Goal: Information Seeking & Learning: Check status

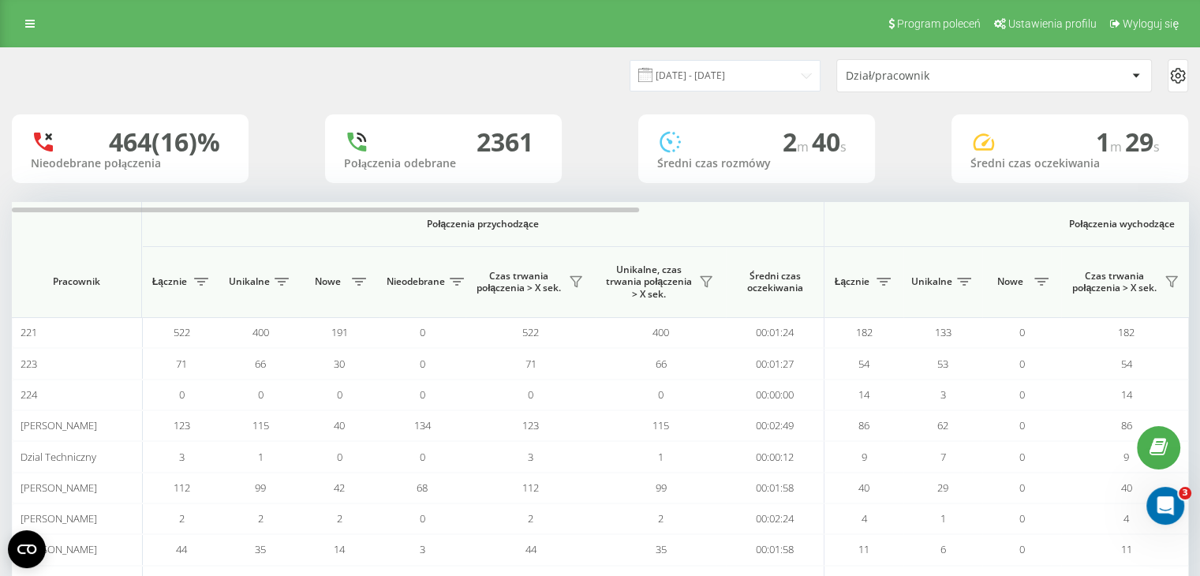
click at [722, 94] on div "01.06.2025 - 17.06.2025 Dział/pracownik" at bounding box center [600, 75] width 1199 height 55
click at [724, 89] on input "01.06.2025 - 17.06.2025" at bounding box center [725, 75] width 191 height 31
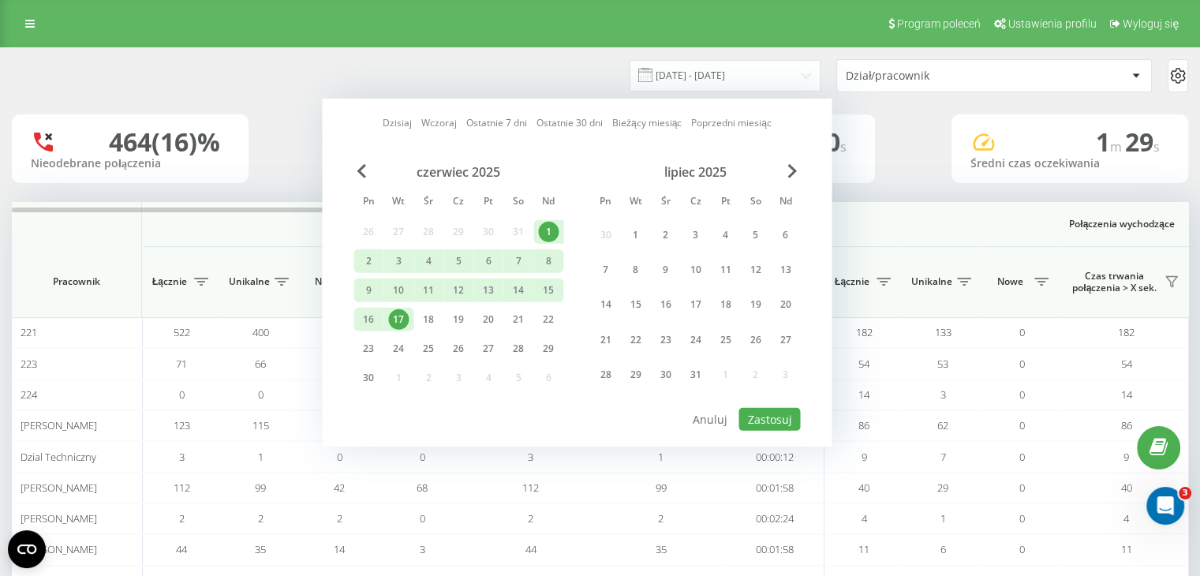
click at [787, 162] on div "Dzisiaj Wczoraj Ostatnie 7 dni Ostatnie 30 dni Bieżący miesiąc Poprzedni miesią…" at bounding box center [577, 273] width 510 height 348
click at [794, 166] on span "Next Month" at bounding box center [791, 171] width 9 height 14
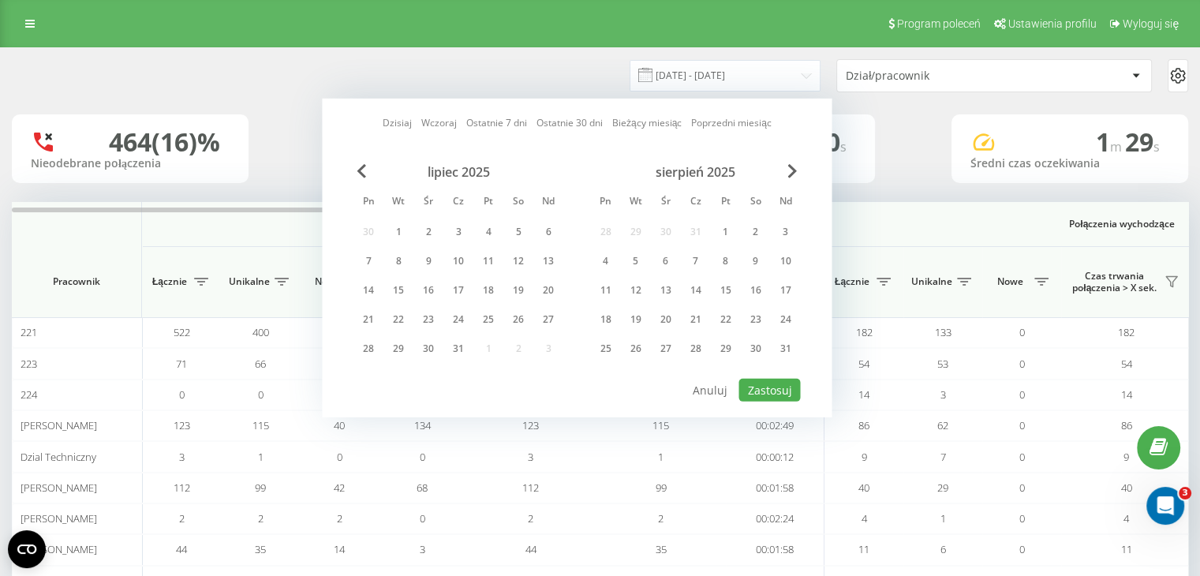
click at [800, 174] on div "Dzisiaj Wczoraj Ostatnie 7 dni Ostatnie 30 dni Bieżący miesiąc Poprzedni miesią…" at bounding box center [577, 258] width 510 height 319
click at [789, 174] on span "Next Month" at bounding box center [791, 171] width 9 height 14
click at [789, 173] on span "Next Month" at bounding box center [791, 171] width 9 height 14
drag, startPoint x: 520, startPoint y: 291, endPoint x: 621, endPoint y: 327, distance: 107.1
click at [522, 291] on div "20" at bounding box center [518, 290] width 21 height 21
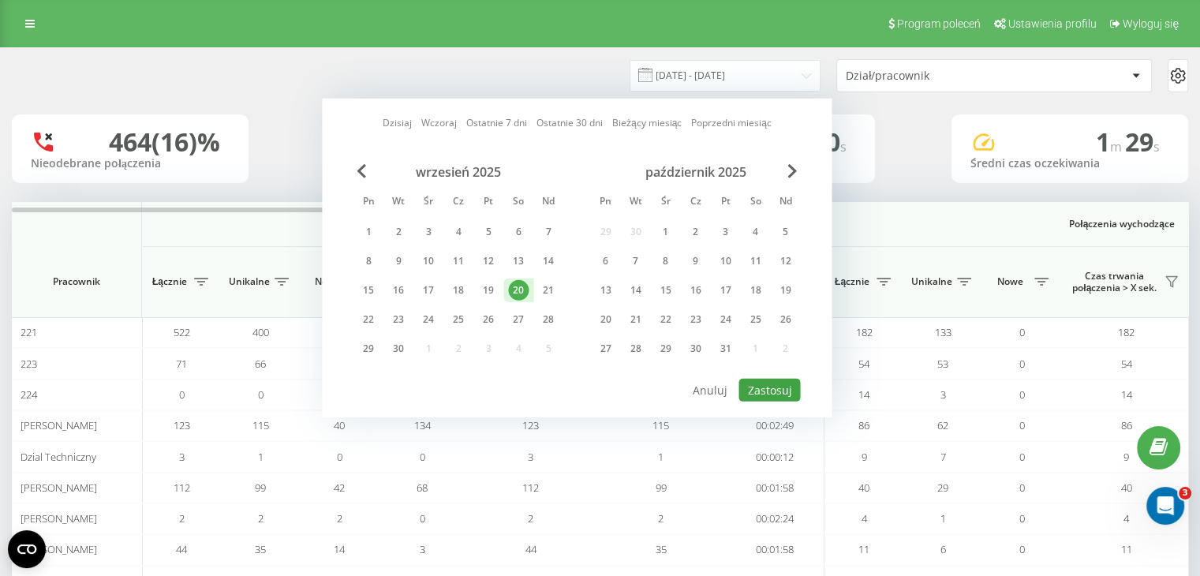
click at [774, 373] on div "Dzisiaj Wczoraj Ostatnie 7 dni Ostatnie 30 dni Bieżący miesiąc Poprzedni miesią…" at bounding box center [577, 258] width 510 height 319
click at [773, 379] on button "Zastosuj" at bounding box center [770, 390] width 62 height 23
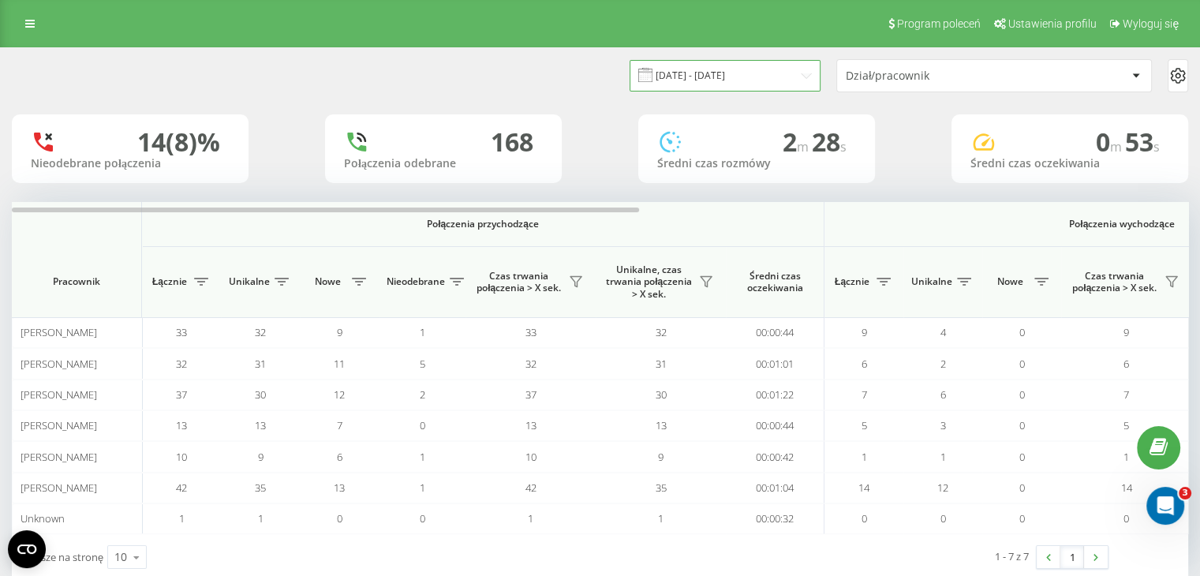
click at [686, 78] on input "20.09.2025 - 20.09.2025" at bounding box center [725, 75] width 191 height 31
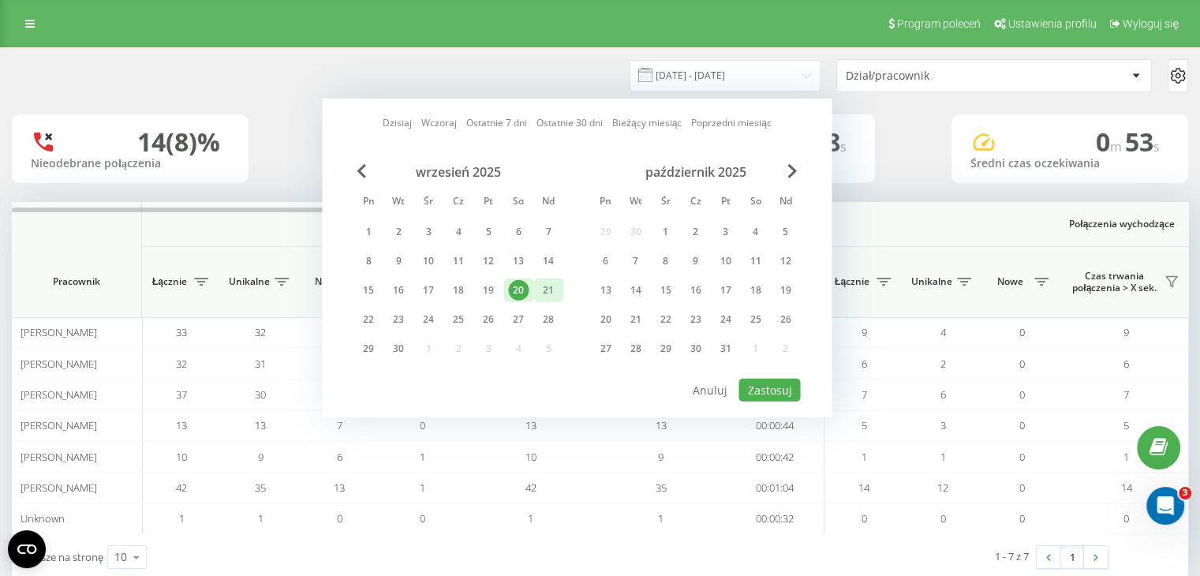
click at [555, 291] on div "21" at bounding box center [548, 290] width 21 height 21
click at [765, 390] on button "Zastosuj" at bounding box center [770, 390] width 62 height 23
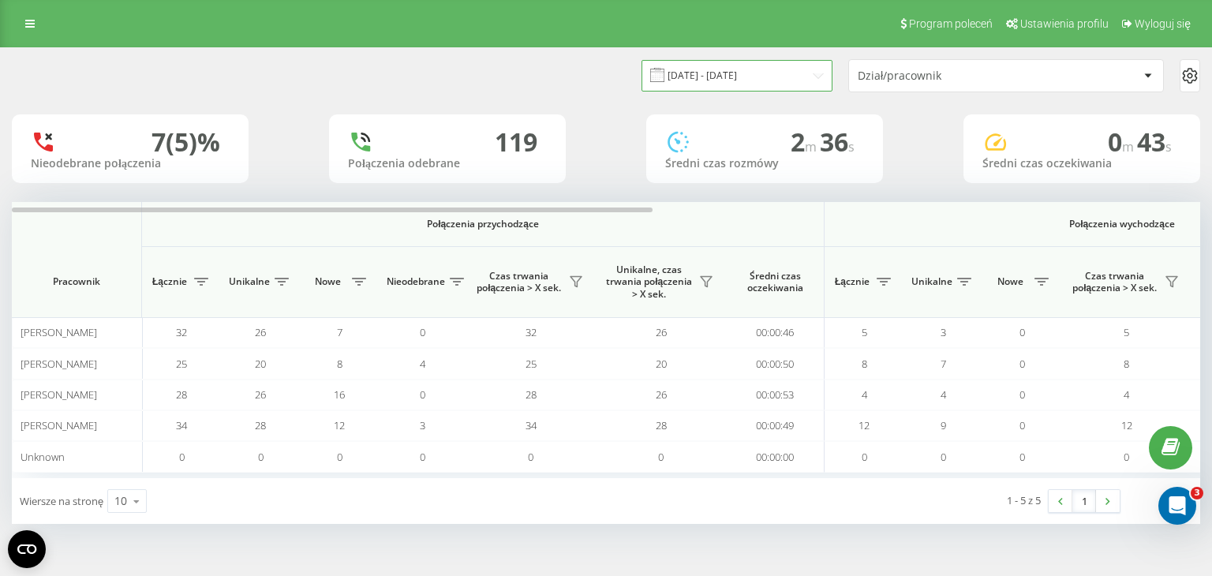
click at [783, 77] on input "21.09.2025 - 21.09.2025" at bounding box center [736, 75] width 191 height 31
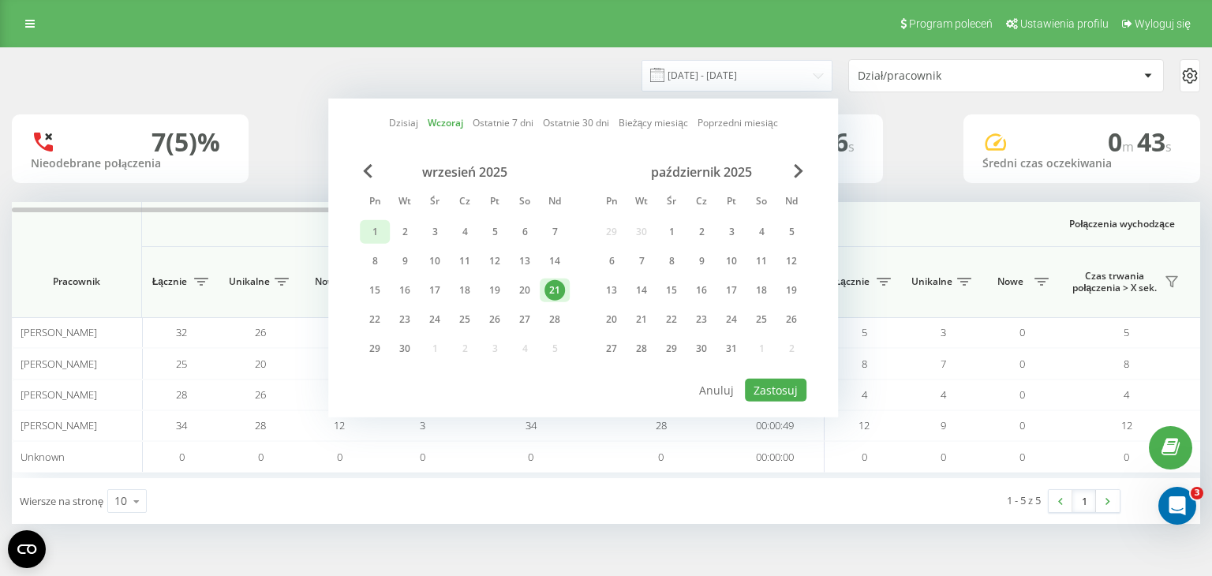
click at [376, 233] on div "1" at bounding box center [375, 232] width 21 height 21
click at [380, 320] on div "22" at bounding box center [375, 319] width 21 height 21
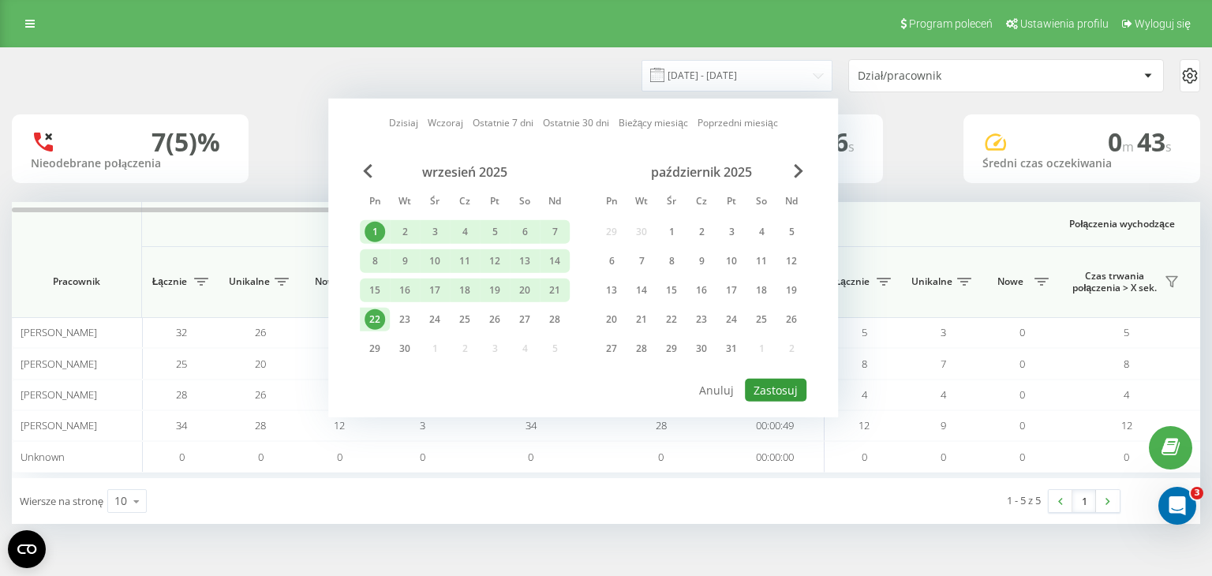
click at [780, 395] on button "Zastosuj" at bounding box center [776, 390] width 62 height 23
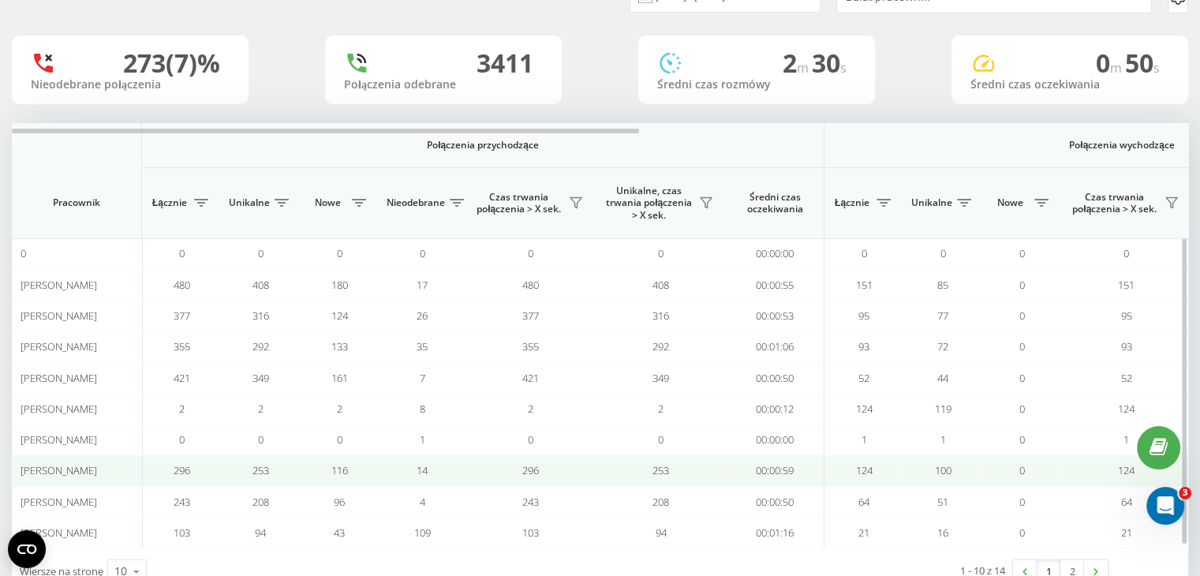
scroll to position [125, 0]
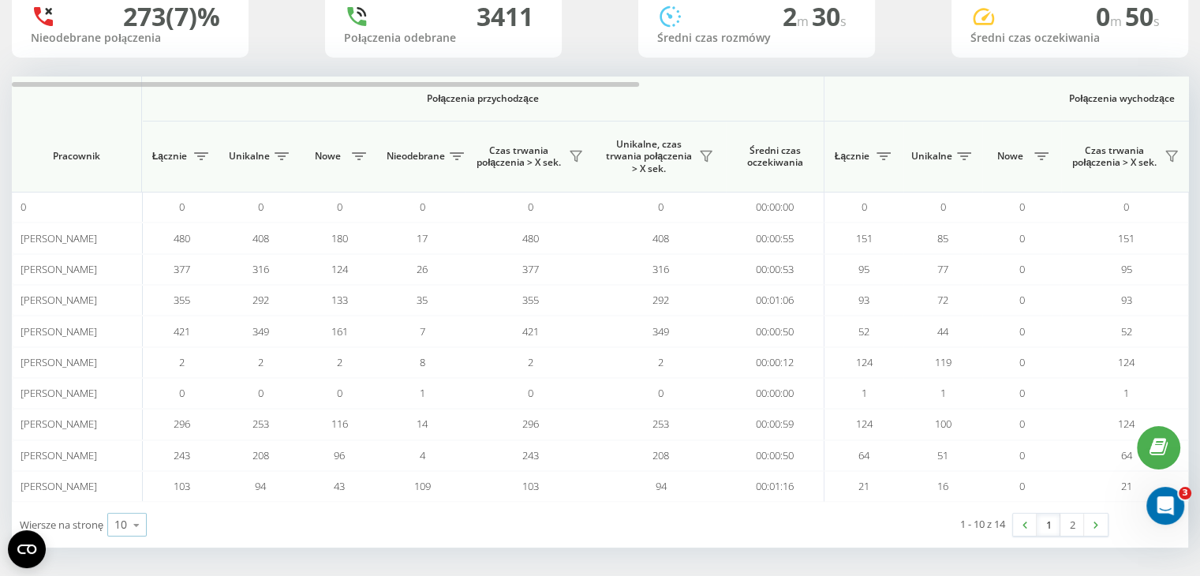
click at [136, 534] on icon at bounding box center [137, 525] width 24 height 31
click at [129, 468] on div "50" at bounding box center [127, 479] width 38 height 23
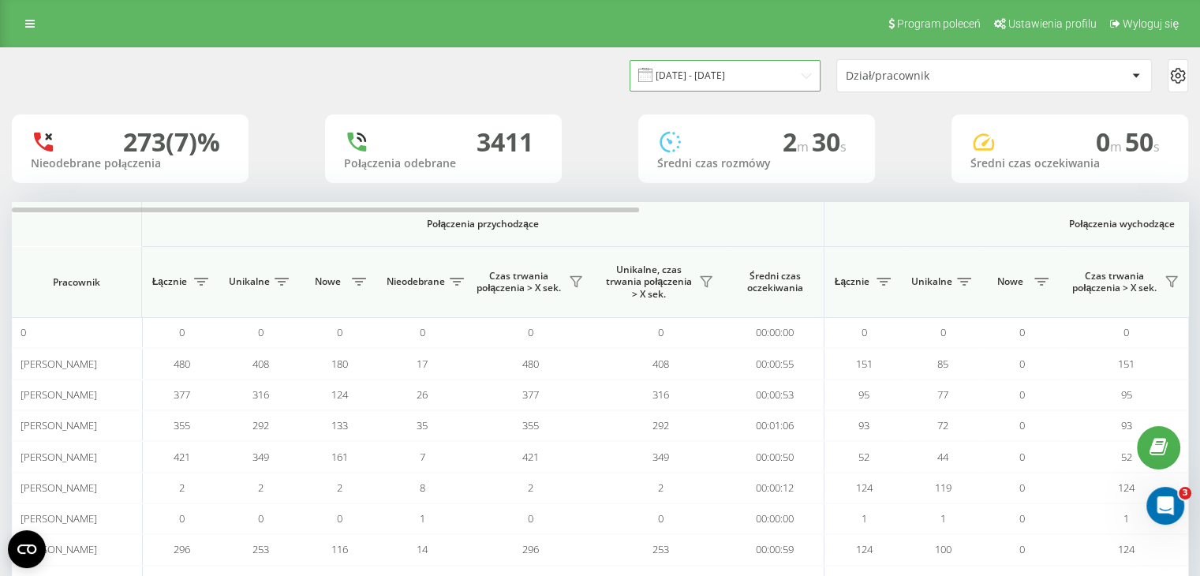
click at [701, 89] on input "01.09.2025 - 22.09.2025" at bounding box center [725, 75] width 191 height 31
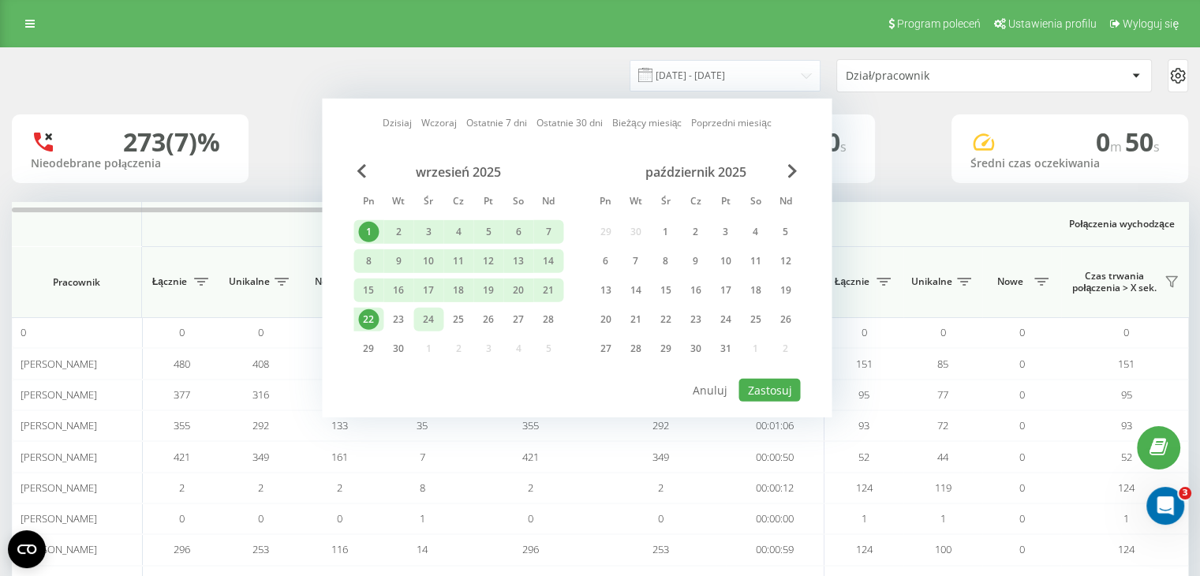
drag, startPoint x: 372, startPoint y: 313, endPoint x: 420, endPoint y: 316, distance: 47.4
click at [378, 312] on div "22" at bounding box center [368, 320] width 30 height 24
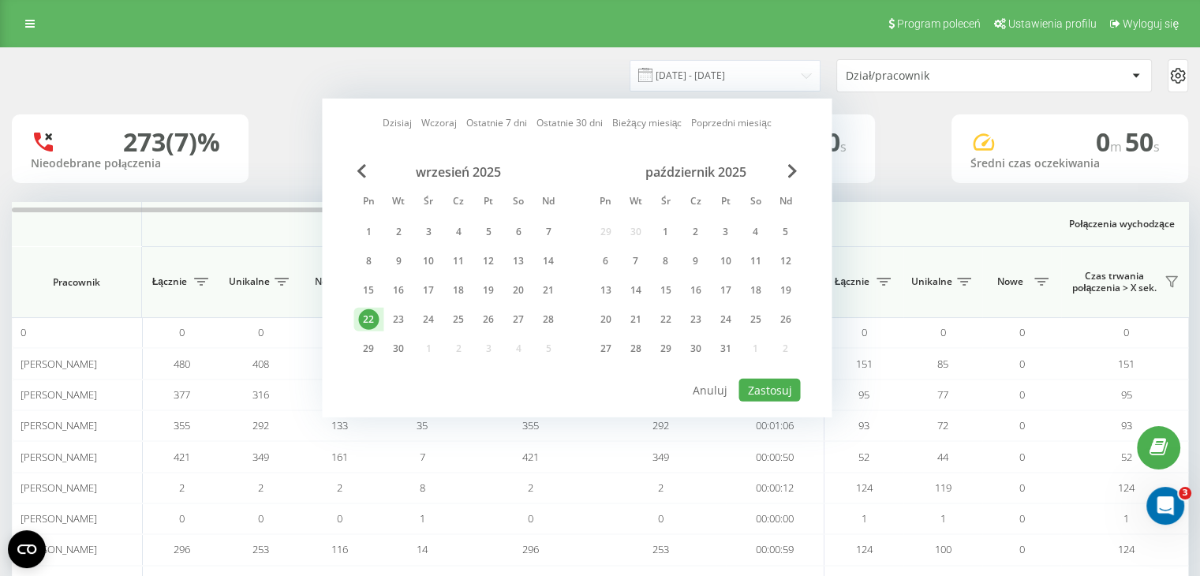
click at [780, 399] on div "Dzisiaj Wczoraj Ostatnie 7 dni Ostatnie 30 dni Bieżący miesiąc Poprzedni miesią…" at bounding box center [577, 258] width 510 height 319
click at [780, 395] on button "Zastosuj" at bounding box center [770, 390] width 62 height 23
type input "[DATE] - [DATE]"
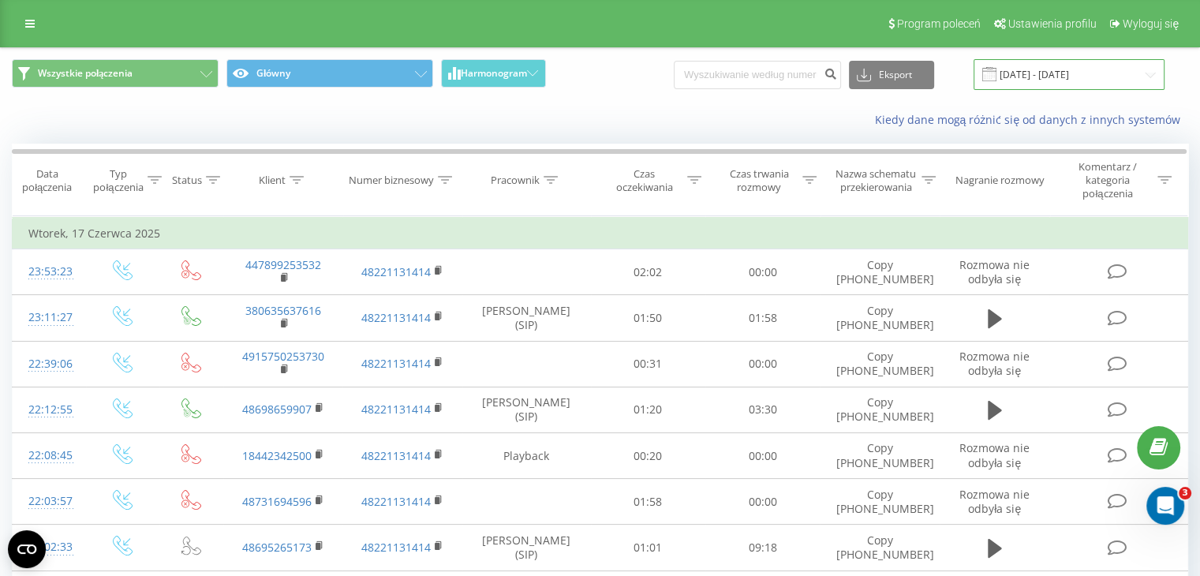
click at [1095, 67] on input "17.06.2025 - 17.06.2025" at bounding box center [1069, 74] width 191 height 31
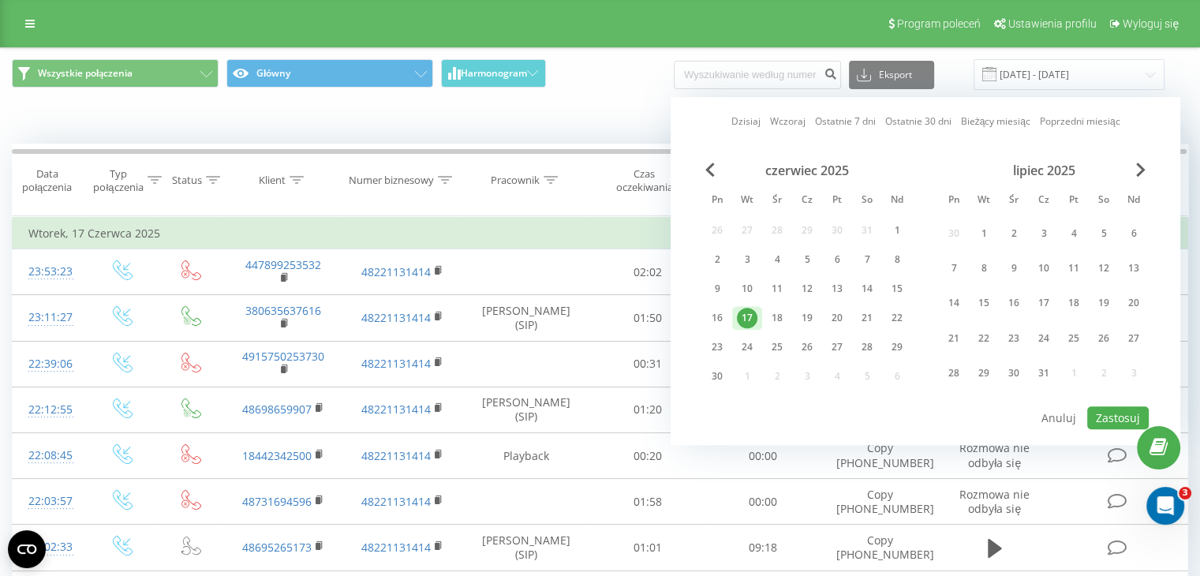
click at [747, 133] on div "Dzisiaj Wczoraj Ostatnie 7 dni Ostatnie 30 dni Bieżący miesiąc Poprzedni miesią…" at bounding box center [926, 271] width 510 height 348
click at [746, 125] on link "Dzisiaj" at bounding box center [745, 121] width 29 height 15
click at [1106, 411] on button "Zastosuj" at bounding box center [1118, 417] width 62 height 23
type input "[DATE] - [DATE]"
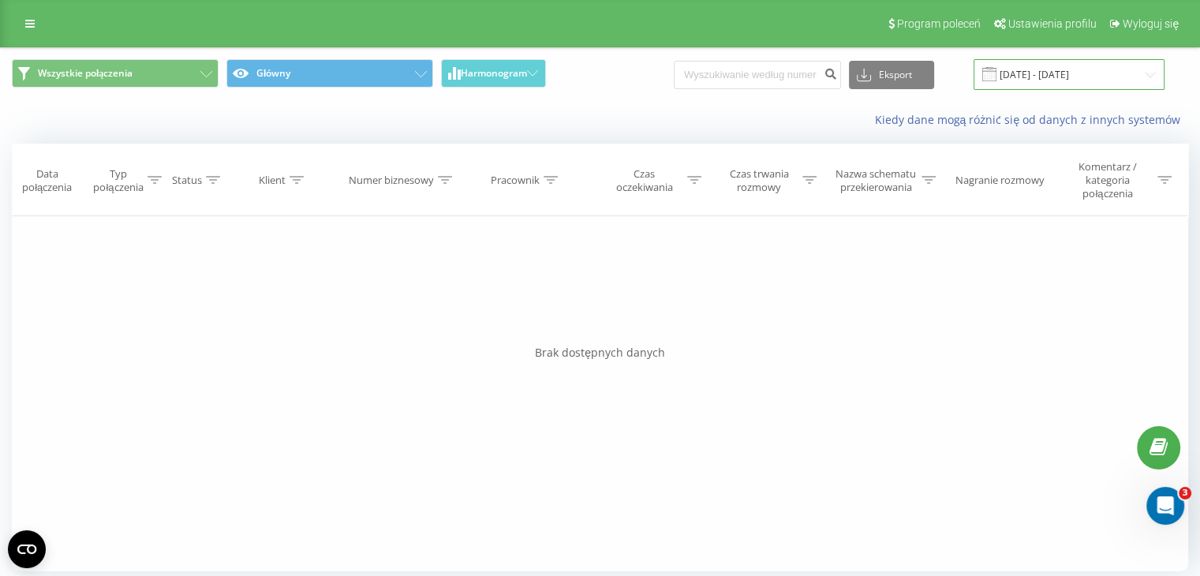
click at [1022, 83] on input "[DATE] - [DATE]" at bounding box center [1069, 74] width 191 height 31
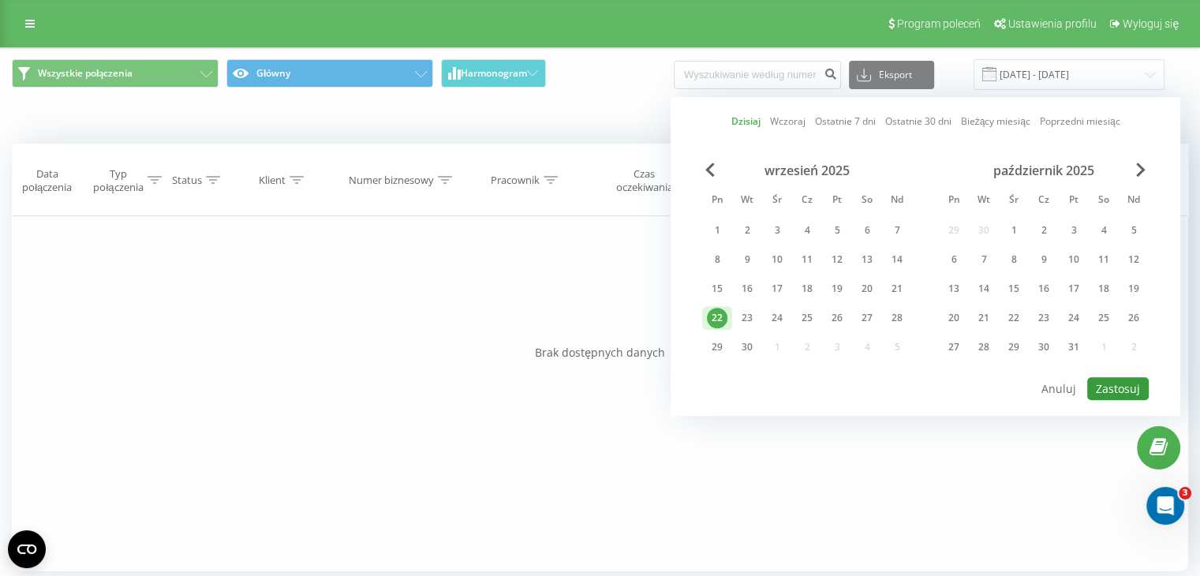
click at [1102, 384] on button "Zastosuj" at bounding box center [1118, 388] width 62 height 23
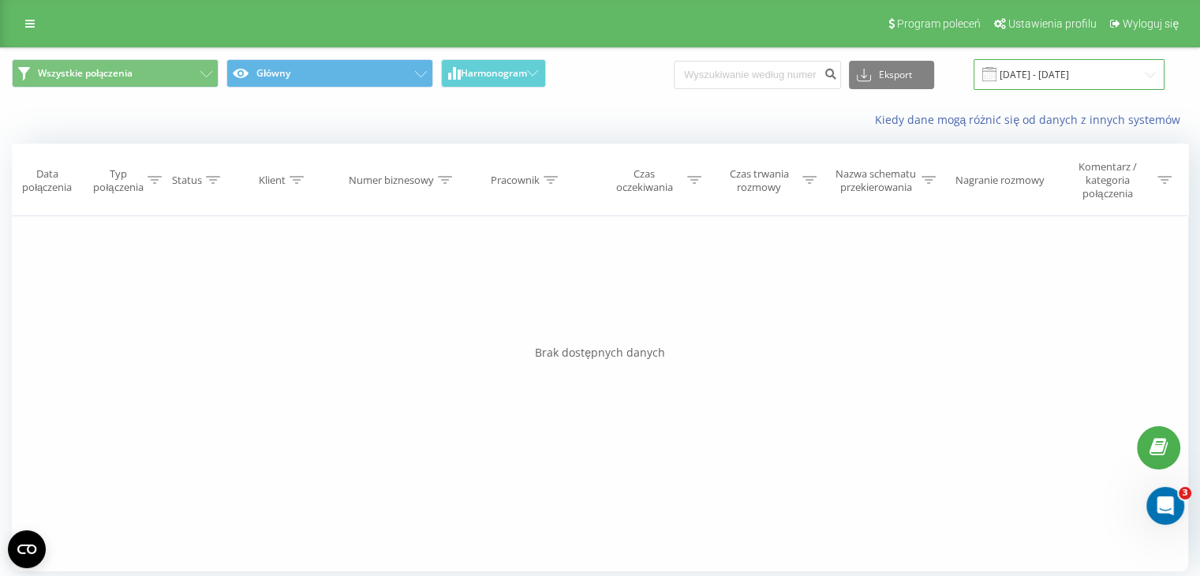
click at [1130, 81] on input "[DATE] - [DATE]" at bounding box center [1069, 74] width 191 height 31
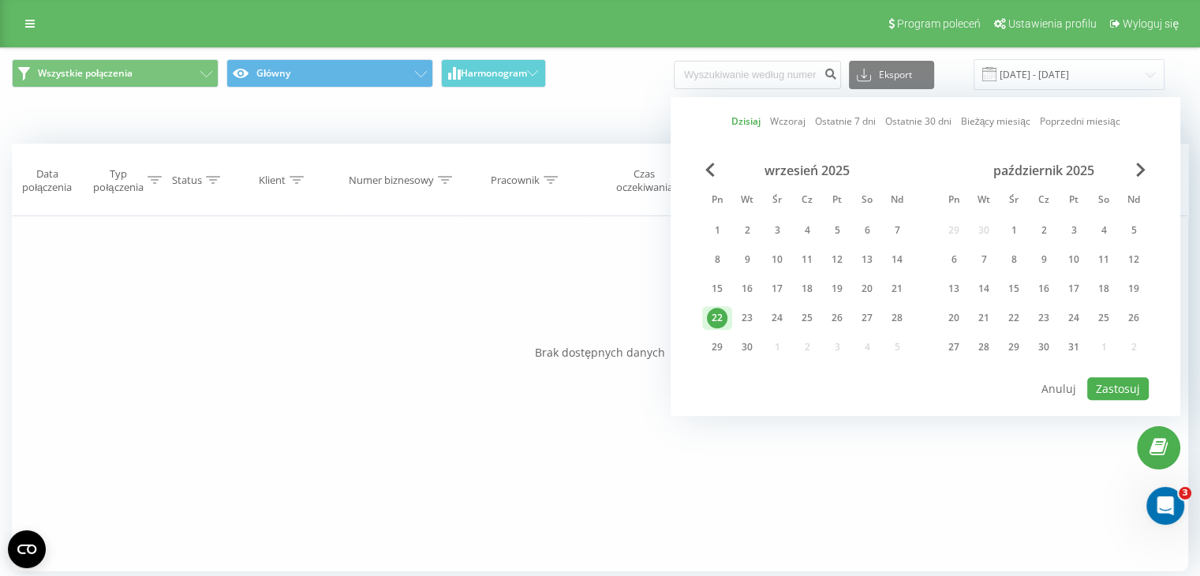
click at [743, 129] on div "Dzisiaj Wczoraj Ostatnie 7 dni Ostatnie 30 dni Bieżący miesiąc Poprzedni miesią…" at bounding box center [926, 256] width 510 height 319
click at [745, 127] on link "Dzisiaj" at bounding box center [745, 121] width 29 height 15
click at [1111, 391] on button "Zastosuj" at bounding box center [1118, 388] width 62 height 23
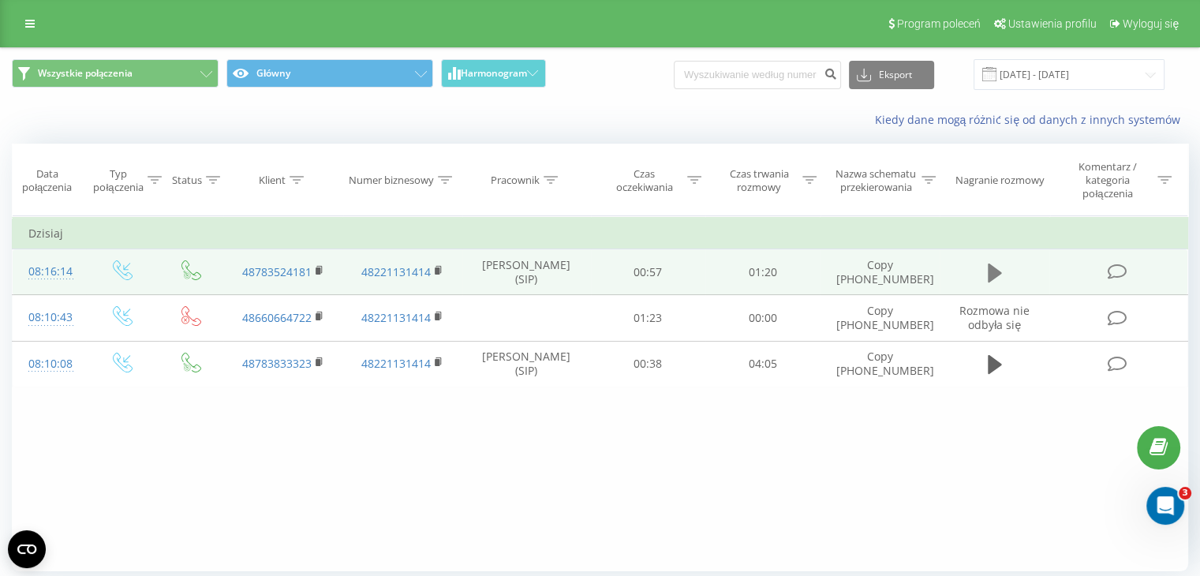
click at [989, 273] on icon at bounding box center [995, 273] width 14 height 19
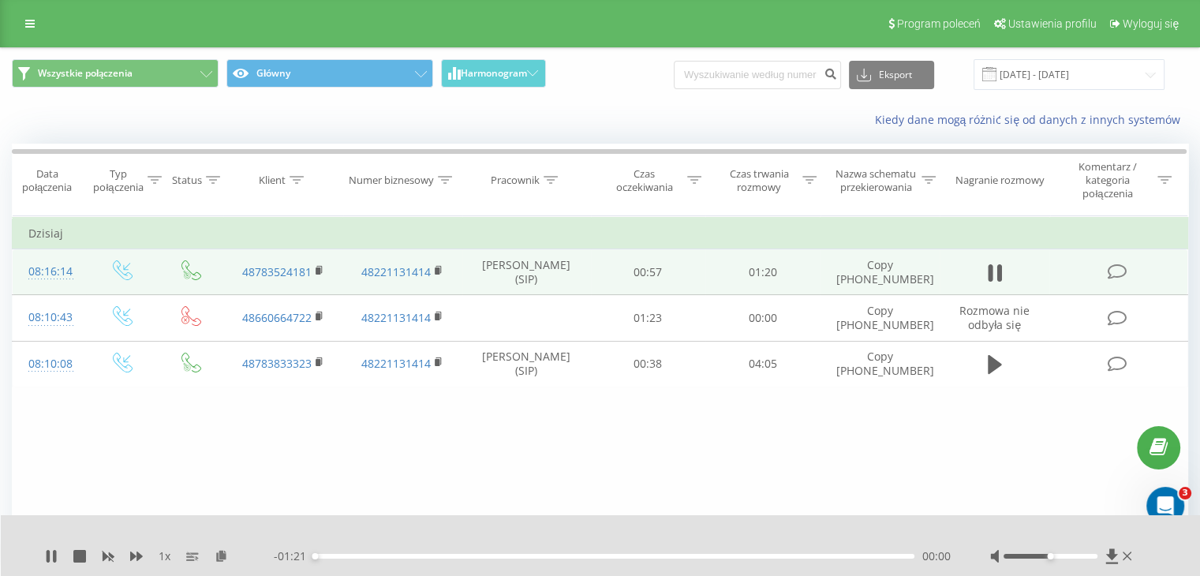
click at [378, 560] on div "- 01:21 00:00 00:00" at bounding box center [612, 556] width 677 height 16
click at [384, 554] on div "00:00" at bounding box center [614, 556] width 600 height 5
click at [429, 558] on div "00:15" at bounding box center [614, 556] width 600 height 5
click at [410, 555] on div "00:13" at bounding box center [614, 556] width 600 height 5
click at [1136, 559] on div "1 x - 01:03 00:17 00:17" at bounding box center [601, 545] width 1200 height 61
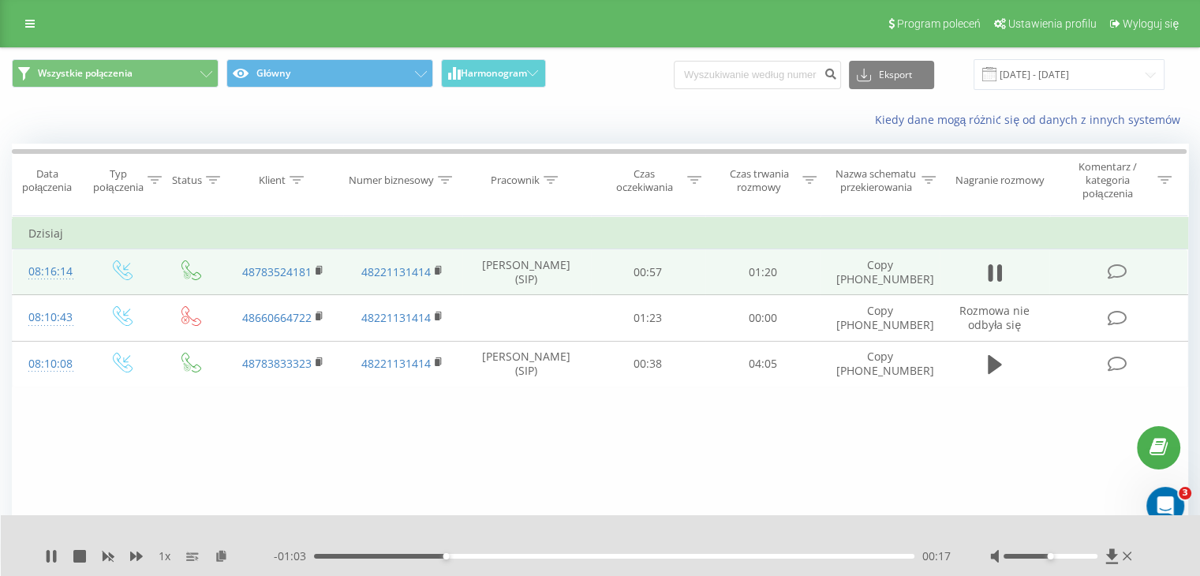
click at [1133, 559] on div at bounding box center [1062, 556] width 145 height 16
click at [1129, 561] on icon at bounding box center [1127, 556] width 9 height 13
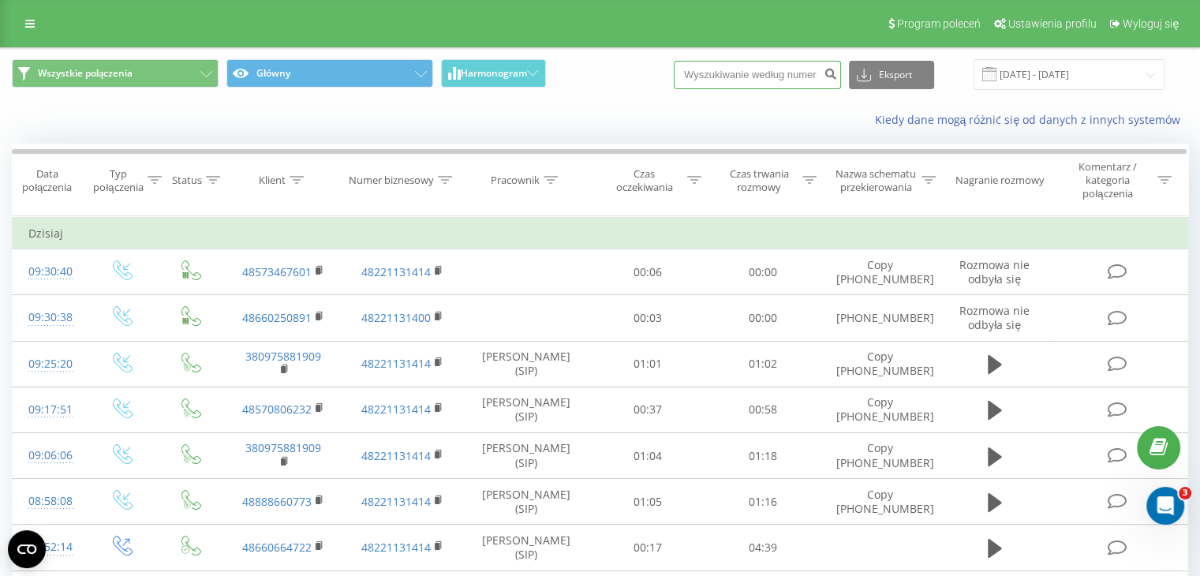
click at [705, 75] on input at bounding box center [757, 75] width 167 height 28
paste input "517723070"
type input "517723070"
click at [837, 70] on icon "submit" at bounding box center [830, 71] width 13 height 9
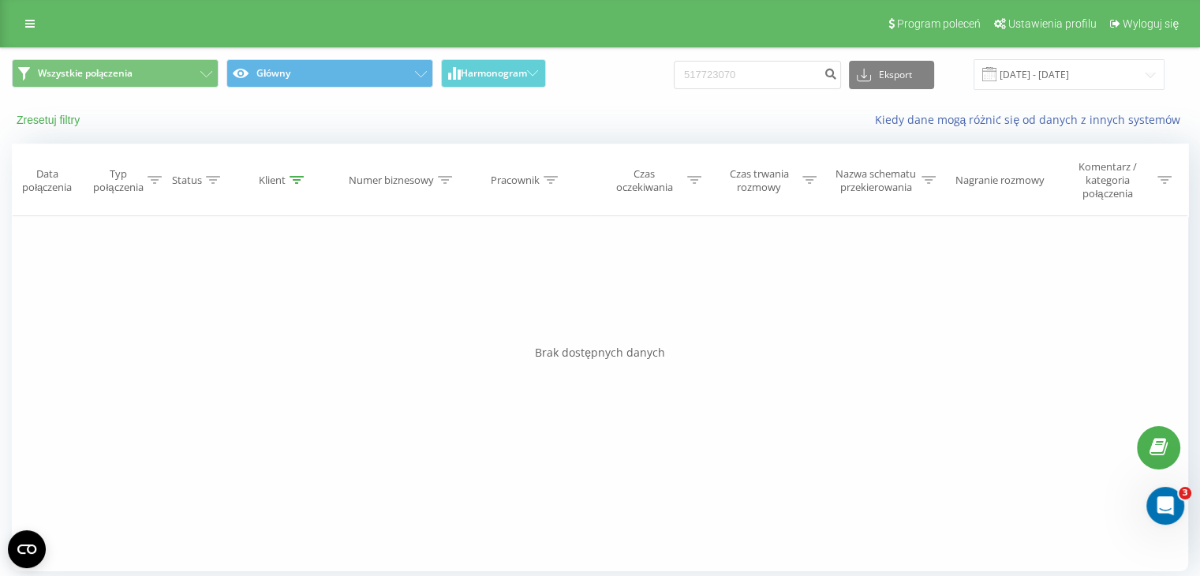
drag, startPoint x: 60, startPoint y: 122, endPoint x: 50, endPoint y: 121, distance: 9.6
click at [50, 121] on button "Zresetuj filtry" at bounding box center [50, 120] width 76 height 14
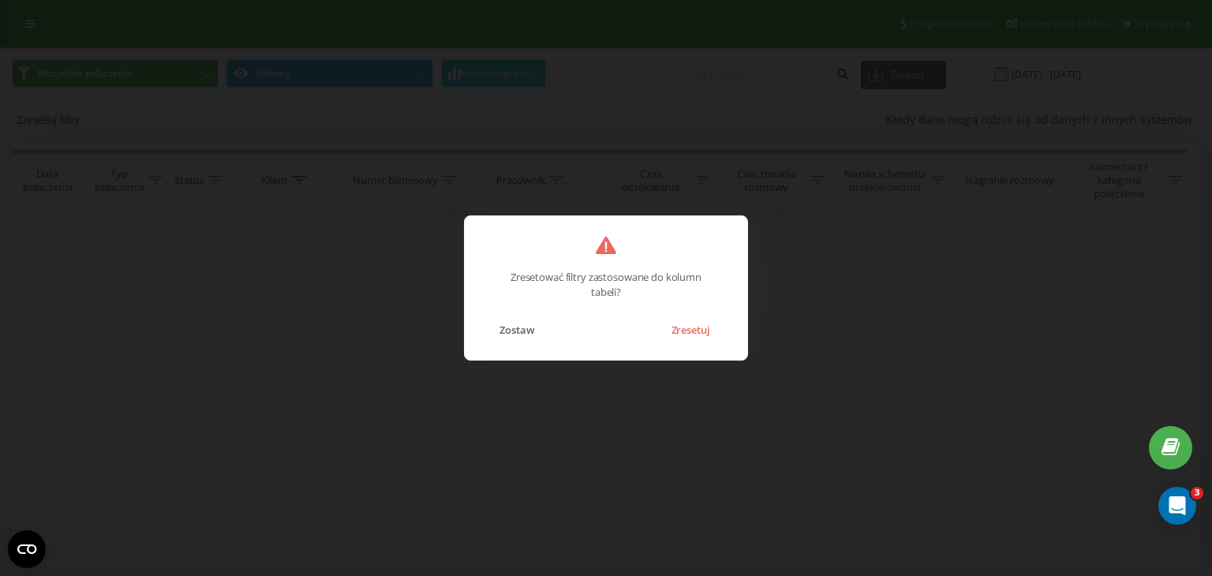
click at [701, 342] on div "Zresetować filtry zastosowane do kolumn tabeli? Zostaw Zresetuj" at bounding box center [606, 287] width 284 height 145
click at [701, 338] on button "Zresetuj" at bounding box center [690, 330] width 54 height 21
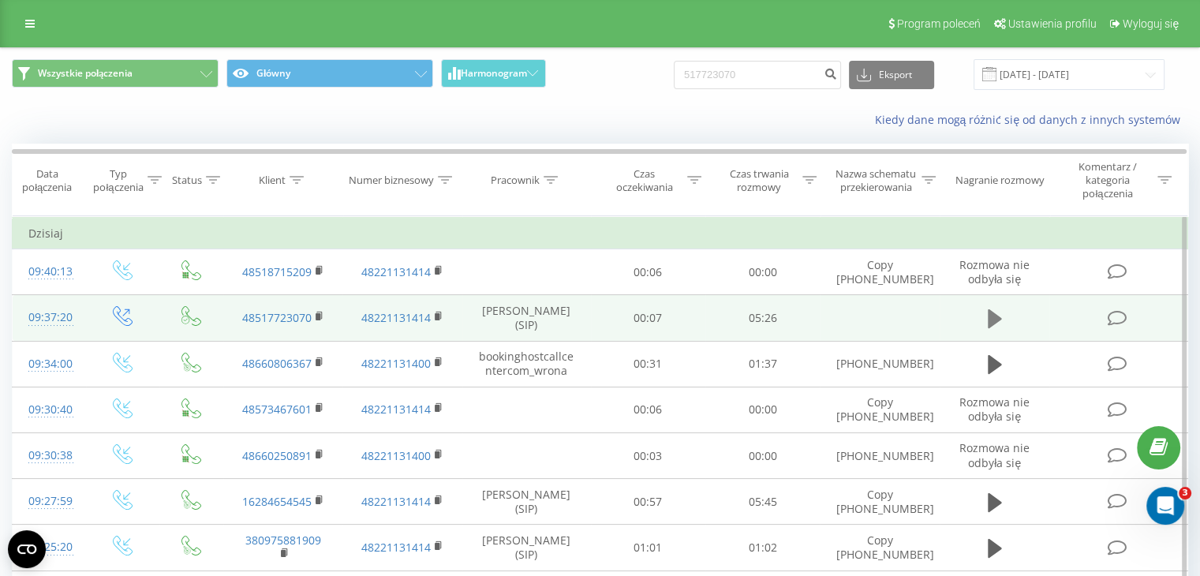
click at [996, 324] on icon at bounding box center [995, 319] width 14 height 22
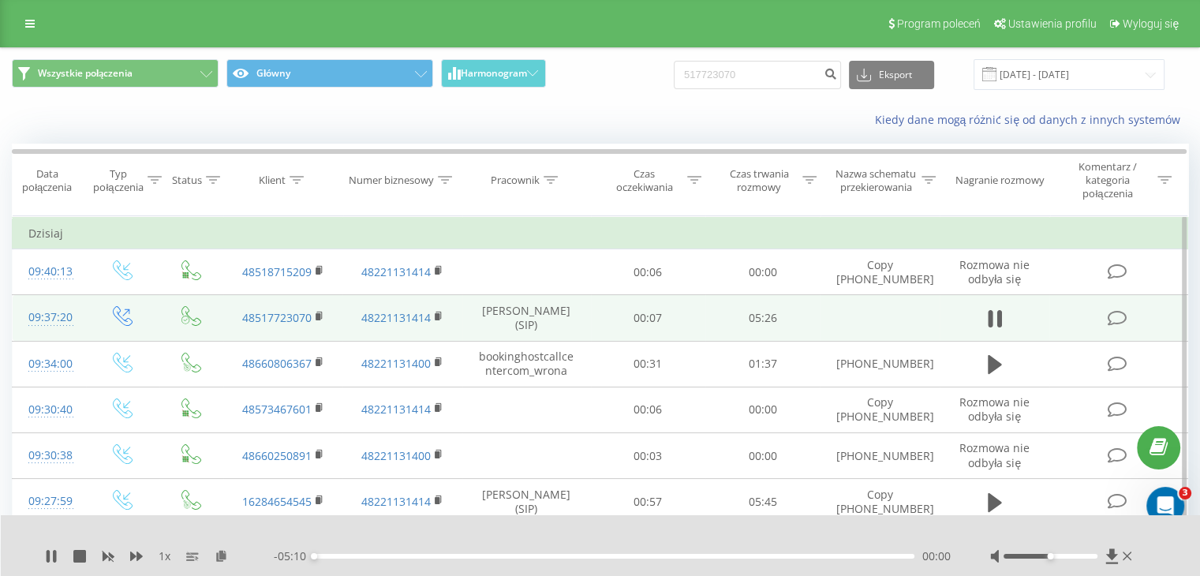
click at [725, 555] on div "00:00" at bounding box center [614, 556] width 600 height 5
click at [749, 555] on div "- 01:36 03:34 03:34" at bounding box center [612, 556] width 677 height 16
click at [749, 556] on div "00:00" at bounding box center [614, 556] width 600 height 5
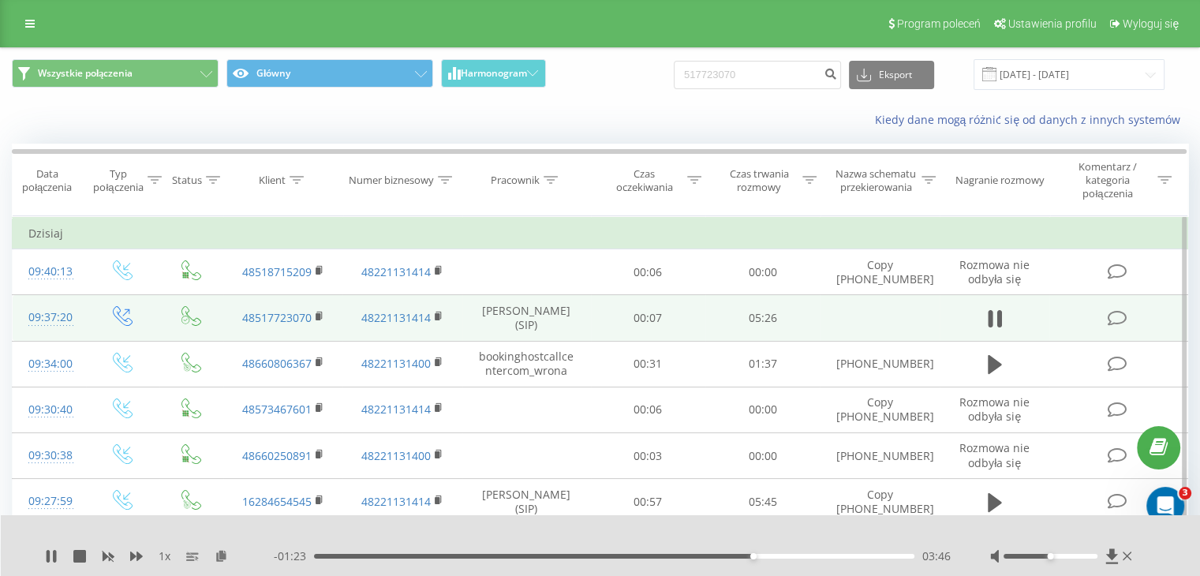
click at [789, 556] on div "03:46" at bounding box center [614, 556] width 600 height 5
click at [830, 556] on div "04:07" at bounding box center [614, 556] width 600 height 5
click at [857, 555] on div "04:34" at bounding box center [614, 556] width 600 height 5
click at [683, 555] on div "03:10" at bounding box center [614, 556] width 600 height 5
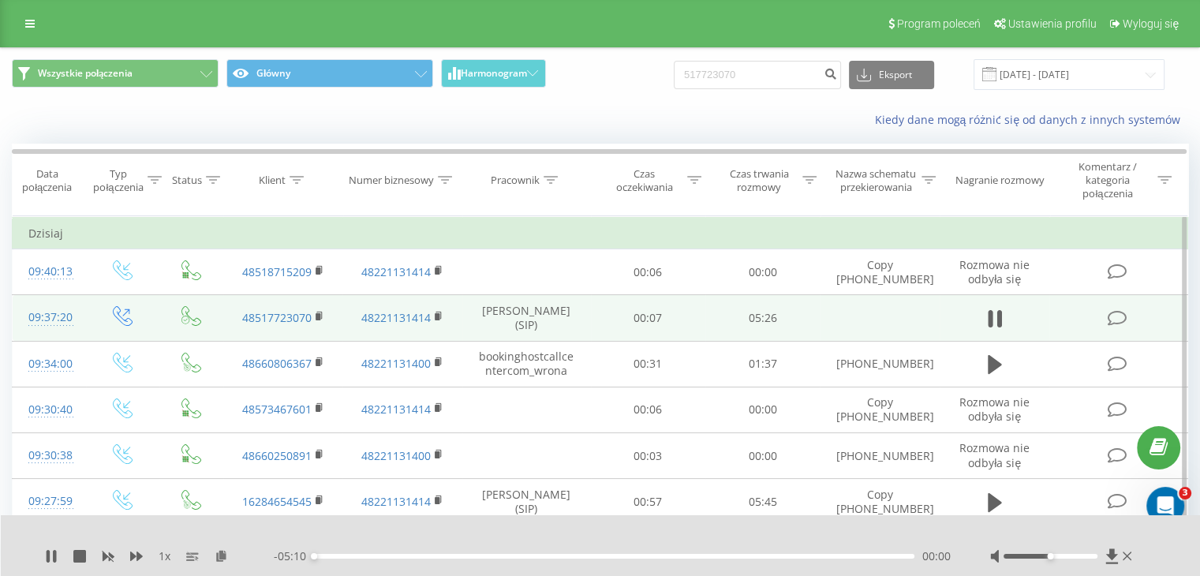
click at [608, 559] on div "- 05:10 00:00 00:00" at bounding box center [612, 556] width 677 height 16
click at [597, 555] on div "03:14" at bounding box center [614, 556] width 600 height 5
click at [666, 557] on div "03:02" at bounding box center [614, 556] width 600 height 5
click at [135, 560] on icon at bounding box center [136, 556] width 13 height 13
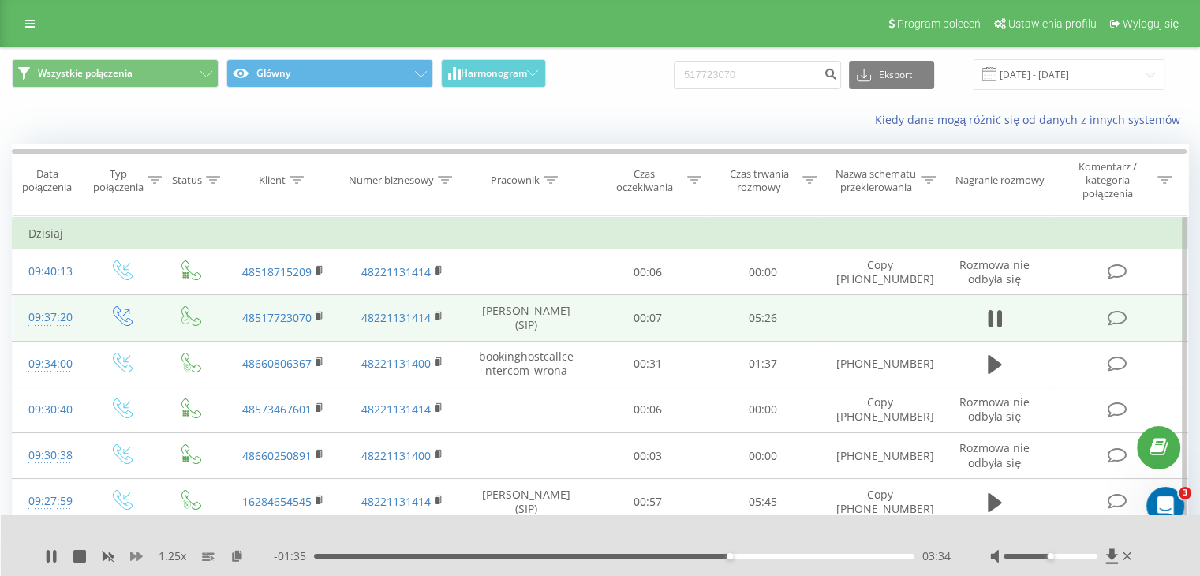
click at [132, 559] on icon at bounding box center [136, 556] width 13 height 9
click at [130, 559] on icon at bounding box center [136, 556] width 13 height 9
click at [129, 559] on div "2 x" at bounding box center [159, 556] width 229 height 16
click at [129, 556] on div "2 x" at bounding box center [159, 556] width 229 height 16
click at [135, 556] on icon at bounding box center [136, 556] width 13 height 9
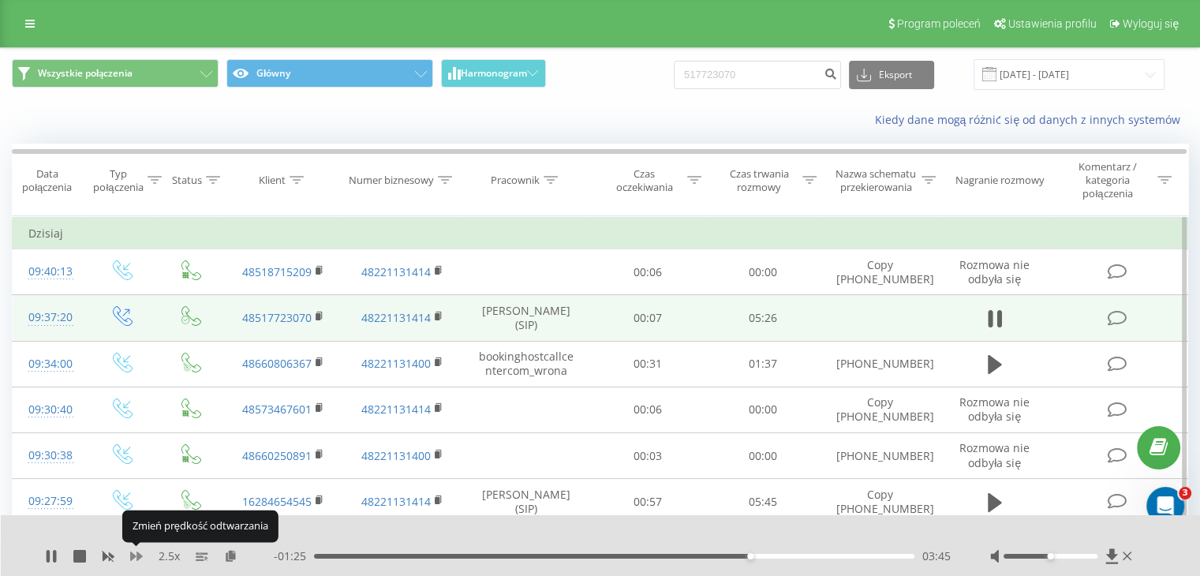
click at [133, 557] on icon at bounding box center [136, 556] width 13 height 9
click at [132, 557] on icon at bounding box center [136, 556] width 13 height 9
click at [1132, 560] on div at bounding box center [1062, 556] width 145 height 16
click at [1129, 559] on icon at bounding box center [1127, 556] width 9 height 9
